Goal: Task Accomplishment & Management: Manage account settings

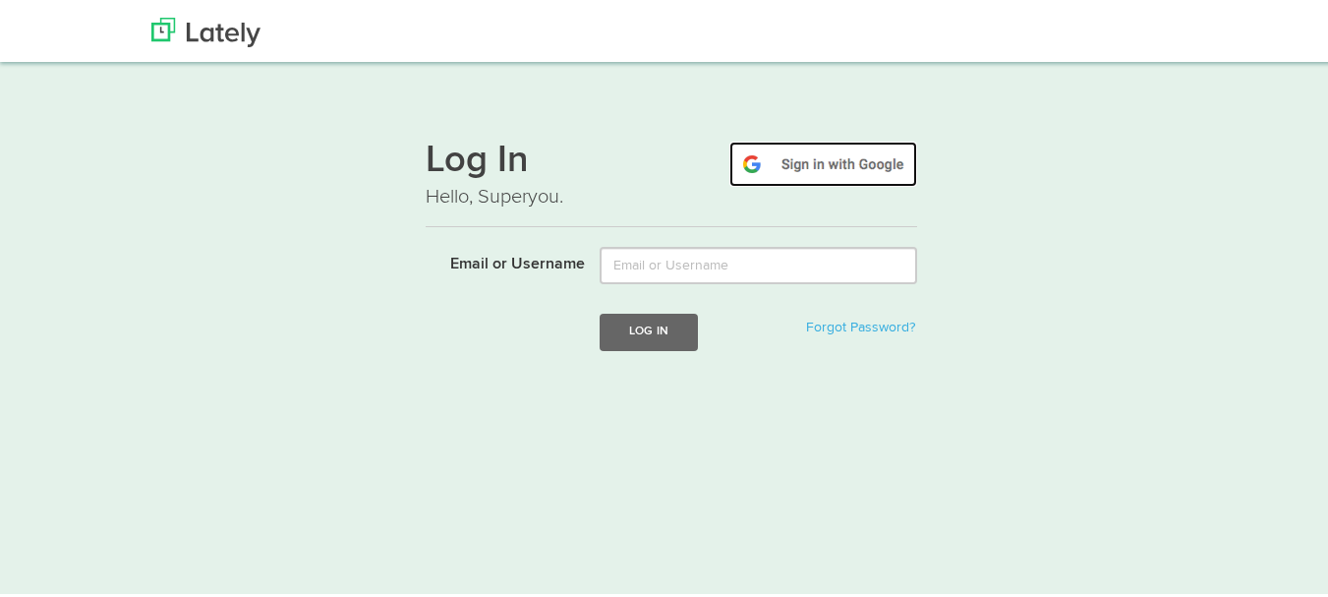
click at [872, 167] on img at bounding box center [823, 161] width 188 height 45
click at [798, 171] on img at bounding box center [823, 161] width 188 height 45
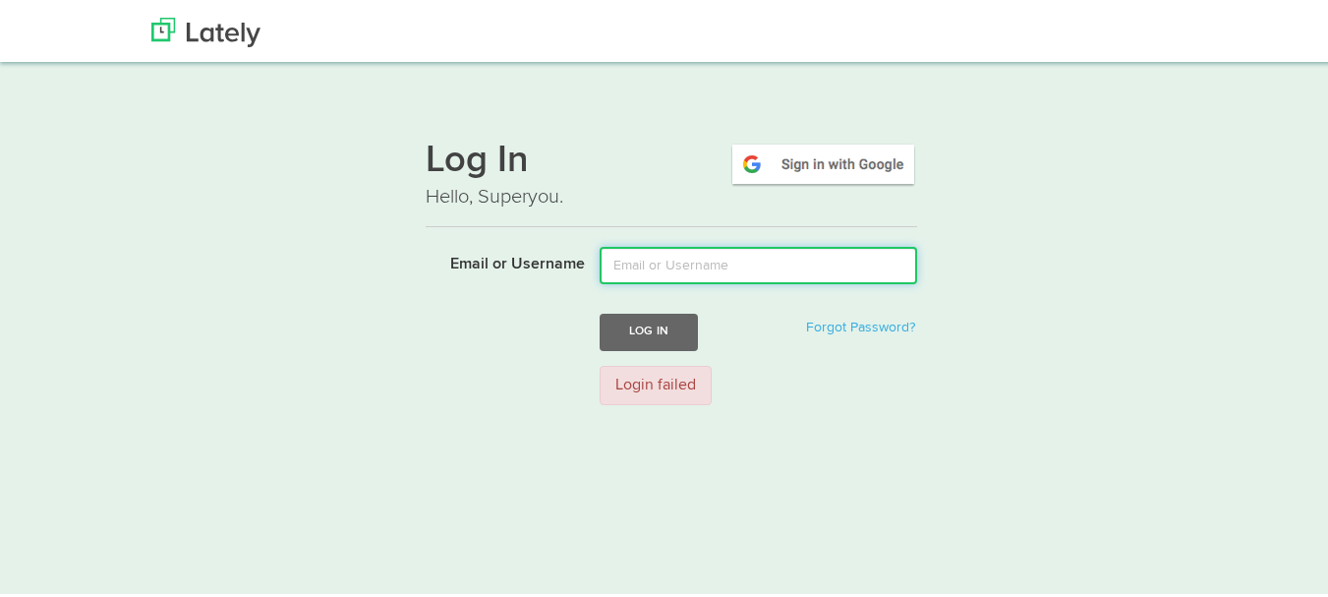
click at [783, 265] on input "Email or Username" at bounding box center [759, 262] width 318 height 37
type input "quituchocomunicacion@gmail.com"
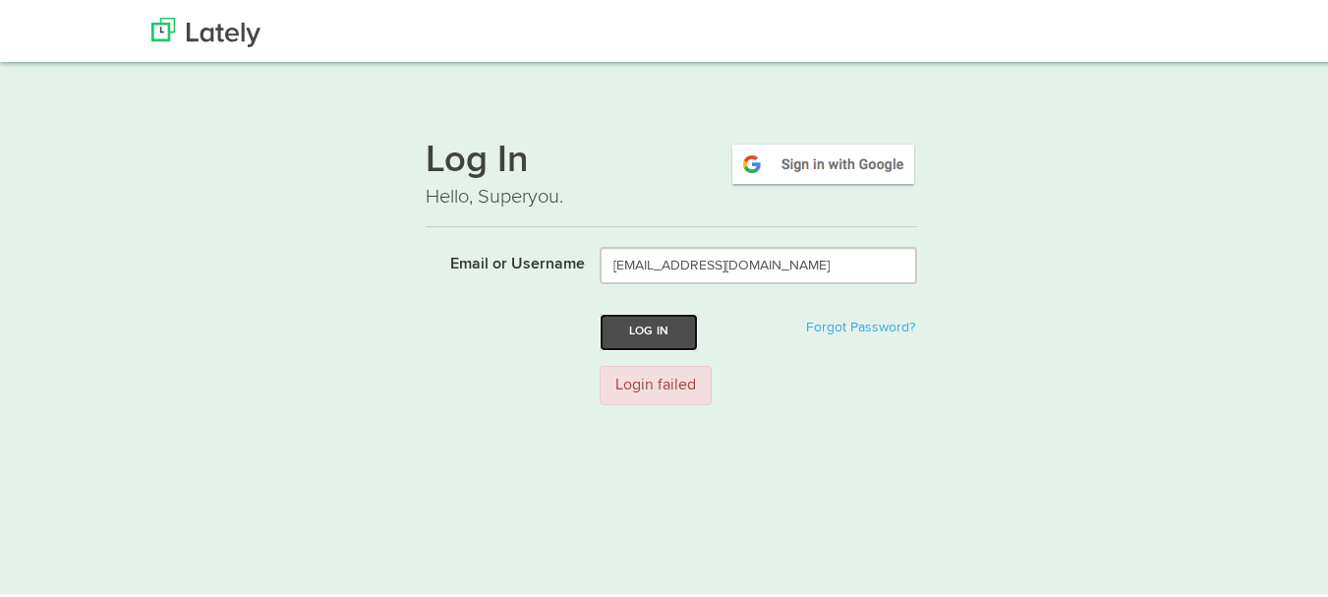
click at [642, 324] on button "Log In" at bounding box center [649, 329] width 98 height 36
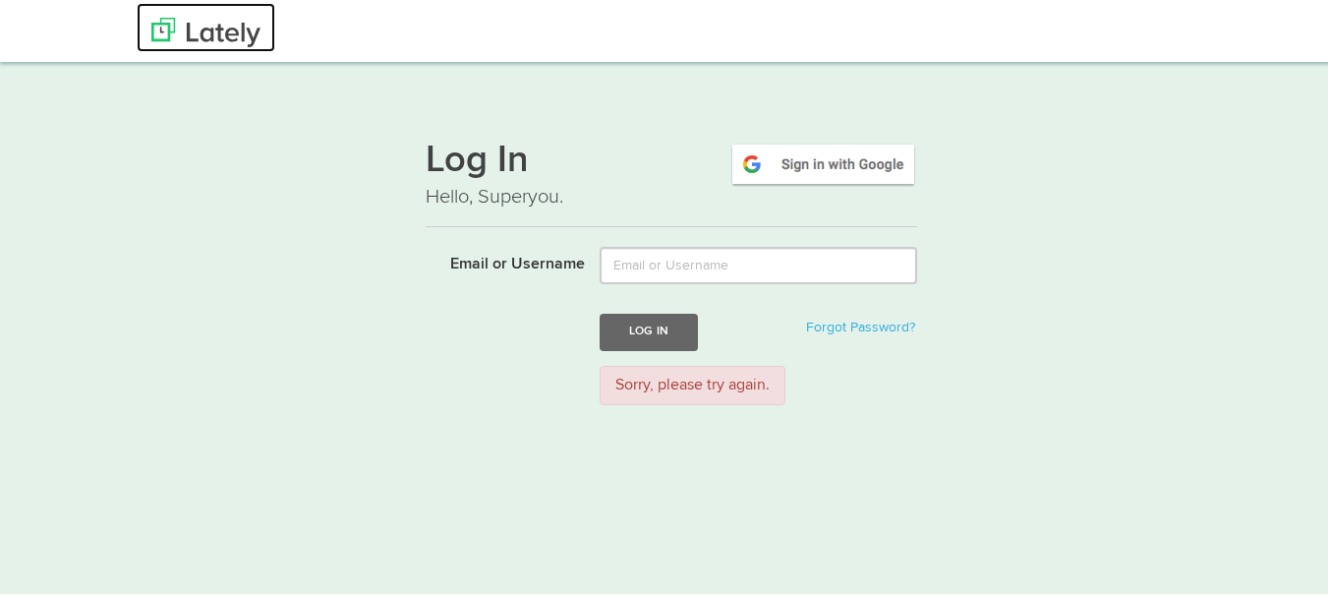
click at [187, 31] on img at bounding box center [205, 29] width 109 height 29
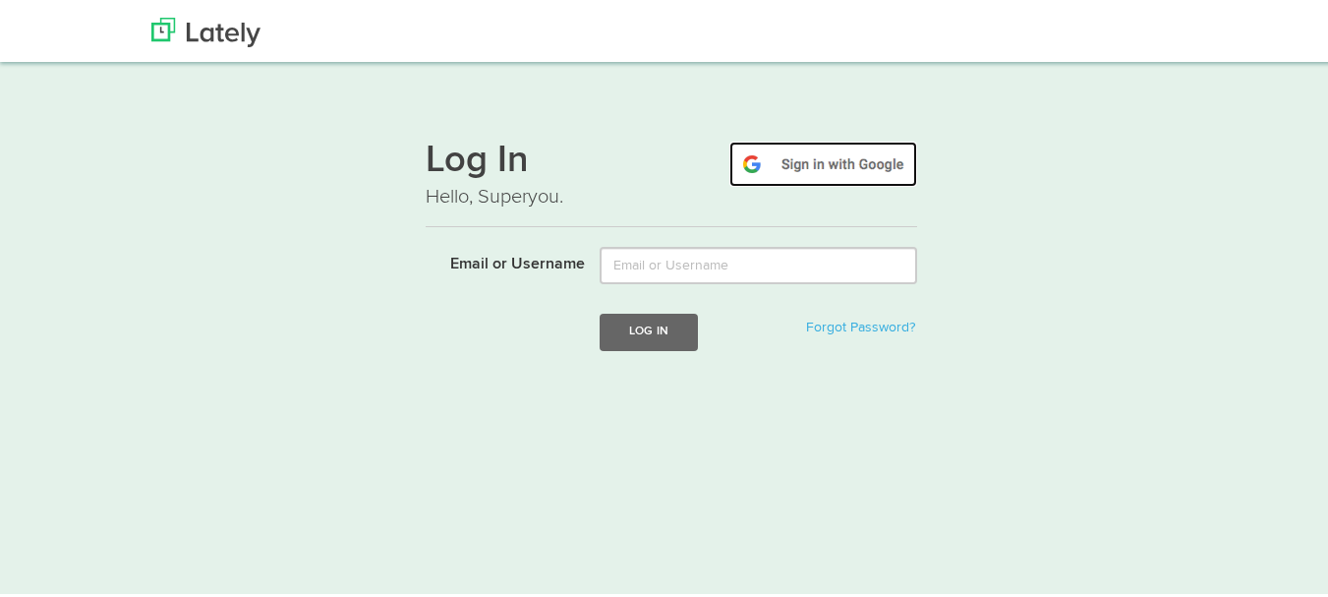
click at [837, 168] on img at bounding box center [823, 161] width 188 height 45
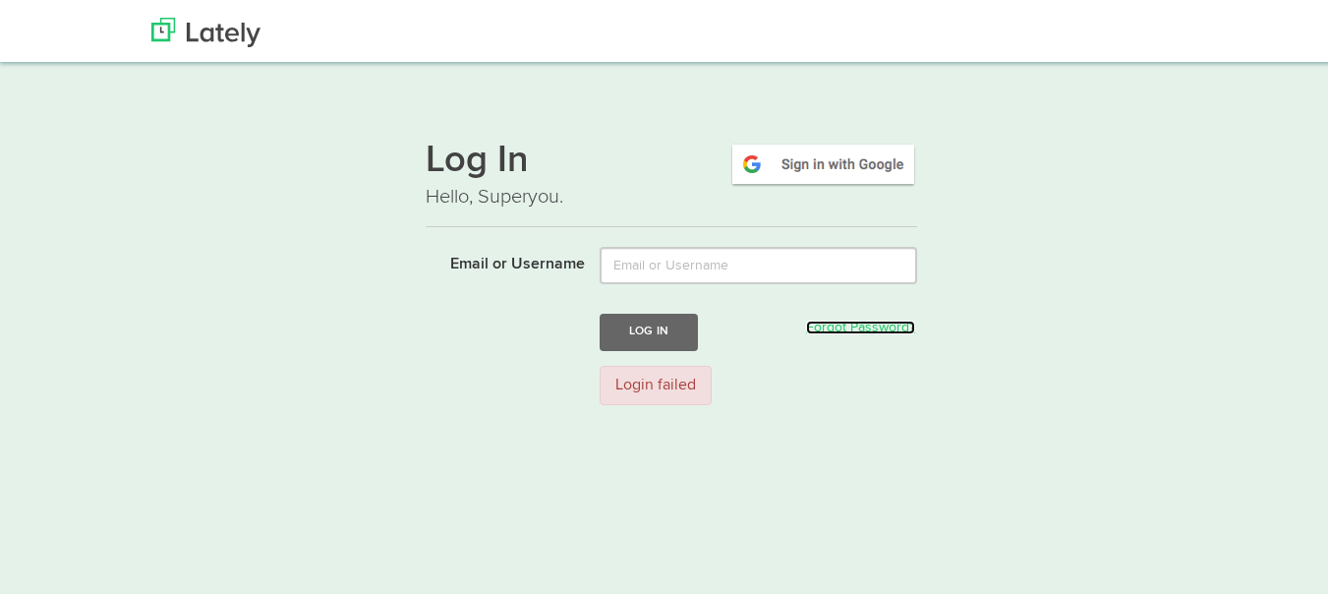
click at [868, 331] on link "Forgot Password?" at bounding box center [860, 325] width 109 height 14
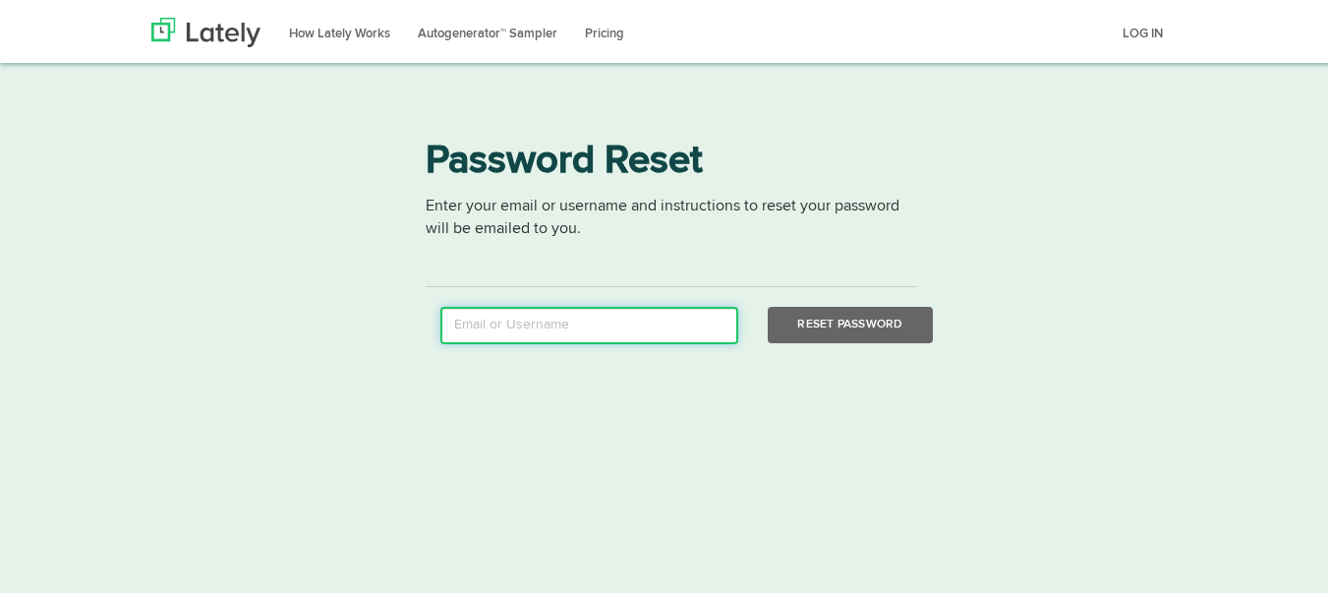
click at [646, 321] on input "email" at bounding box center [589, 322] width 298 height 37
type input "quituchocomunicacion@gmail.com"
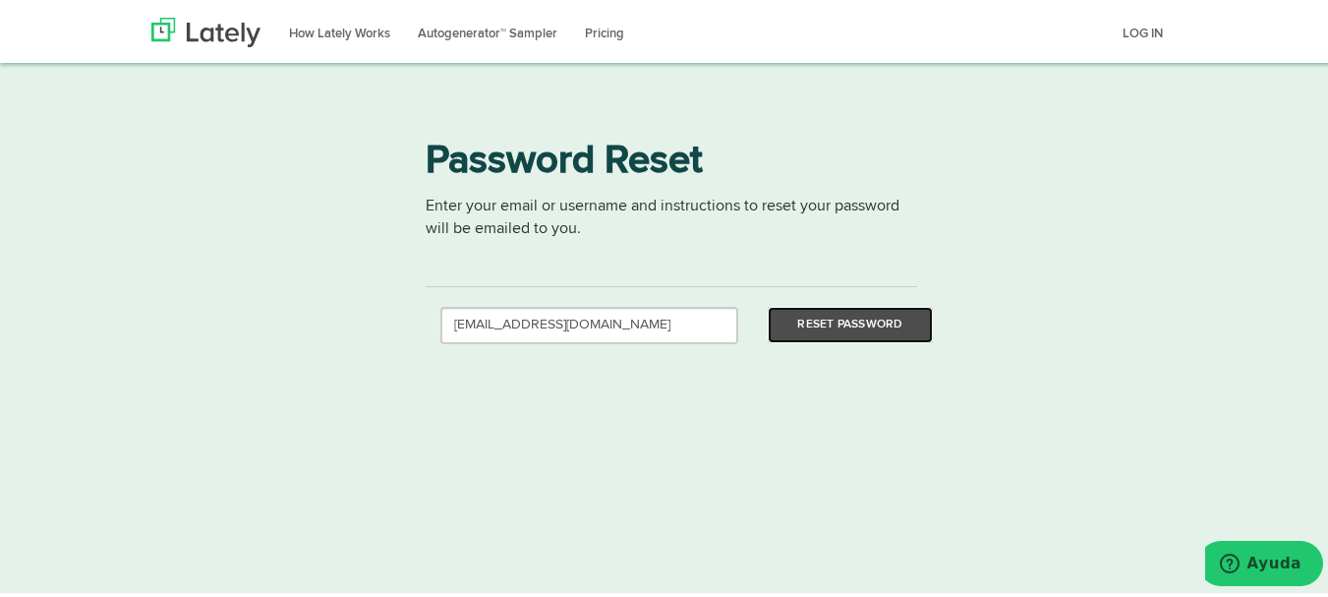
click at [842, 312] on button "Reset Password" at bounding box center [850, 322] width 164 height 36
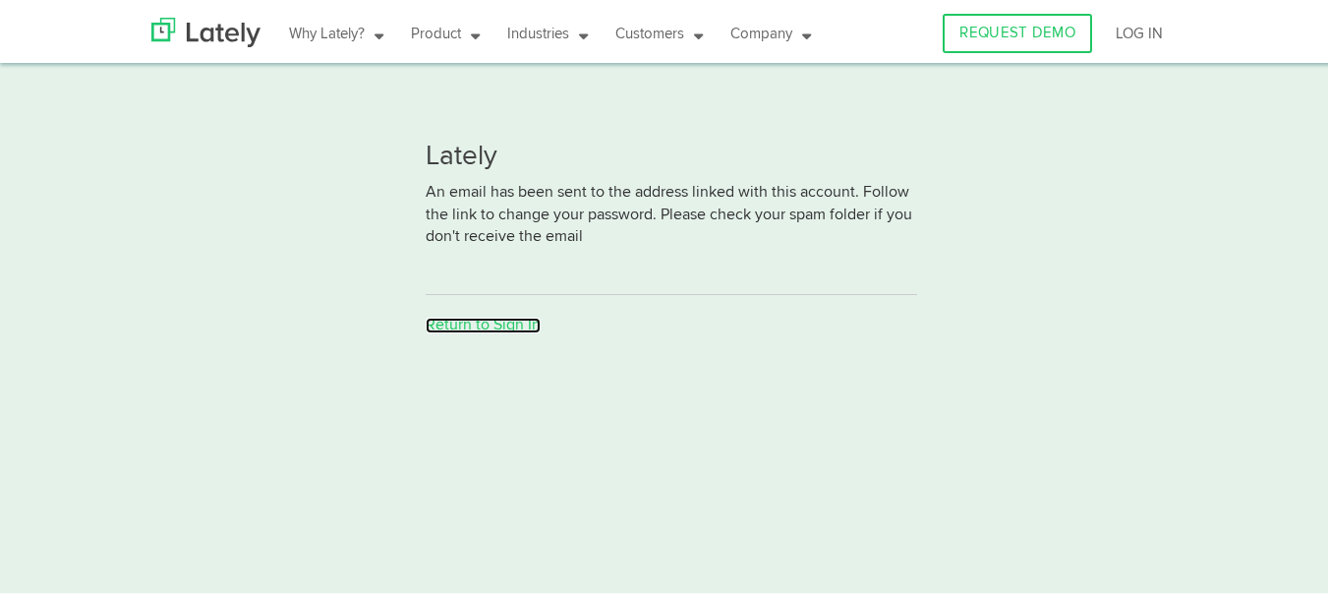
click at [494, 330] on link "Return to Sign In" at bounding box center [483, 323] width 115 height 16
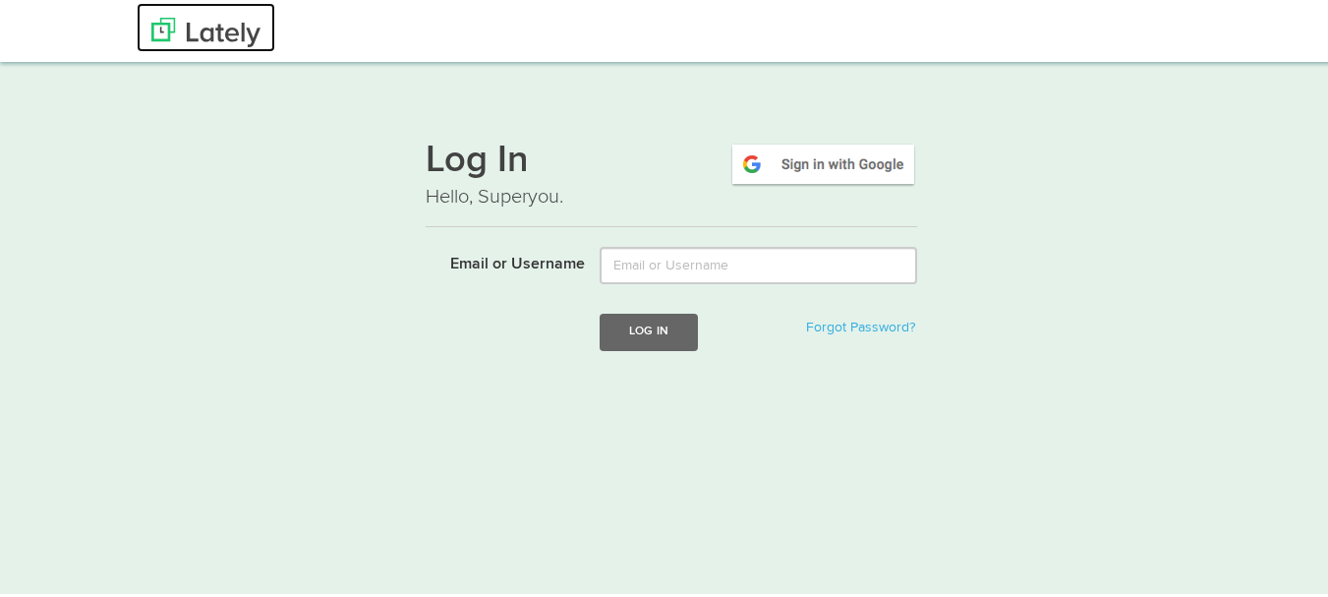
click at [225, 31] on img at bounding box center [205, 29] width 109 height 29
